Goal: Find specific page/section: Find specific page/section

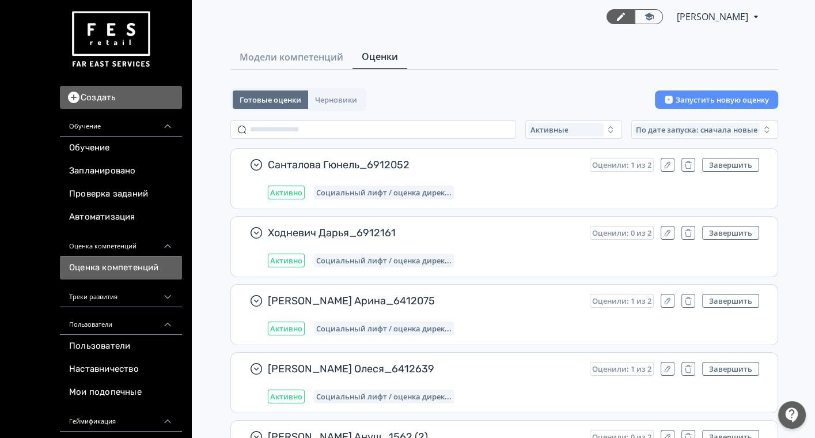
click at [141, 265] on link "Оценка компетенций" at bounding box center [121, 267] width 122 height 23
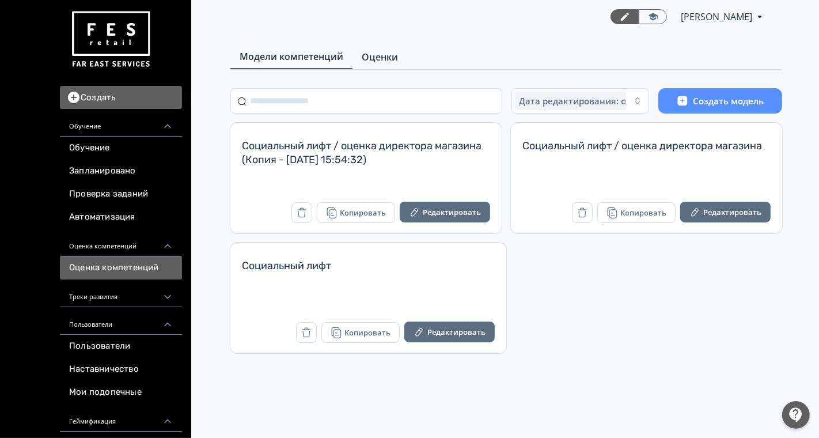
click at [380, 58] on span "Оценки" at bounding box center [380, 57] width 36 height 14
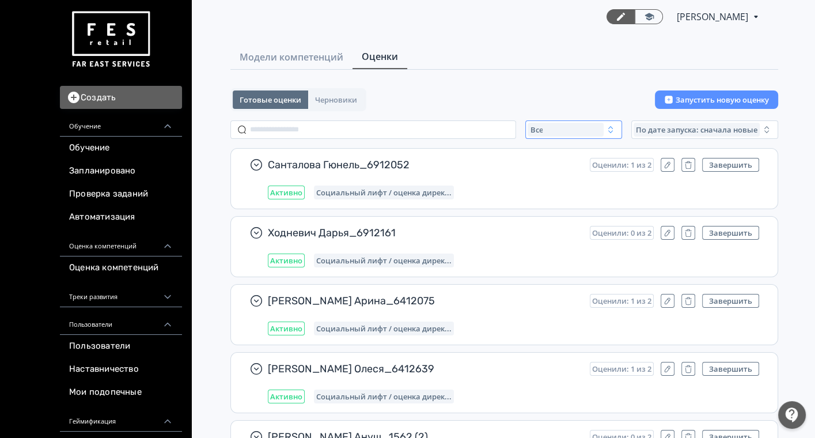
click at [570, 127] on div "Все" at bounding box center [566, 130] width 76 height 14
click at [566, 173] on span "Активные" at bounding box center [561, 177] width 42 height 12
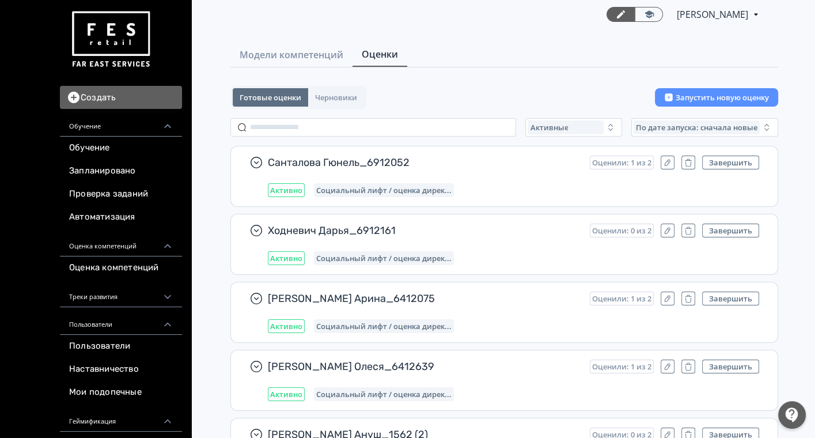
click at [105, 35] on img at bounding box center [110, 39] width 83 height 65
